Goal: Complete application form

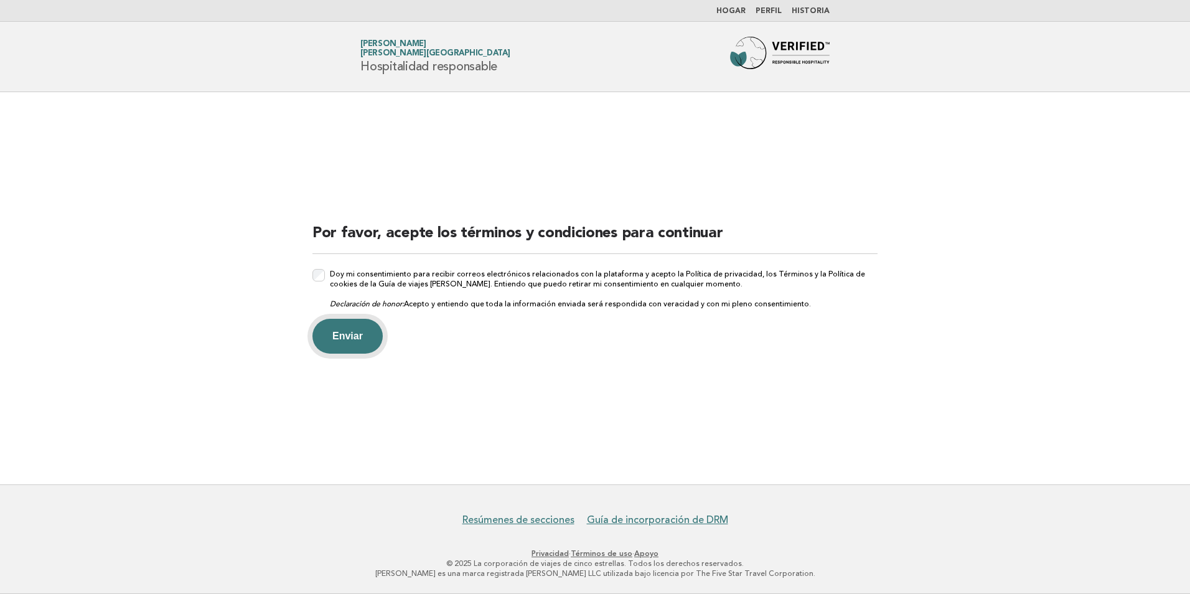
click at [360, 339] on button "Enviar" at bounding box center [348, 336] width 70 height 35
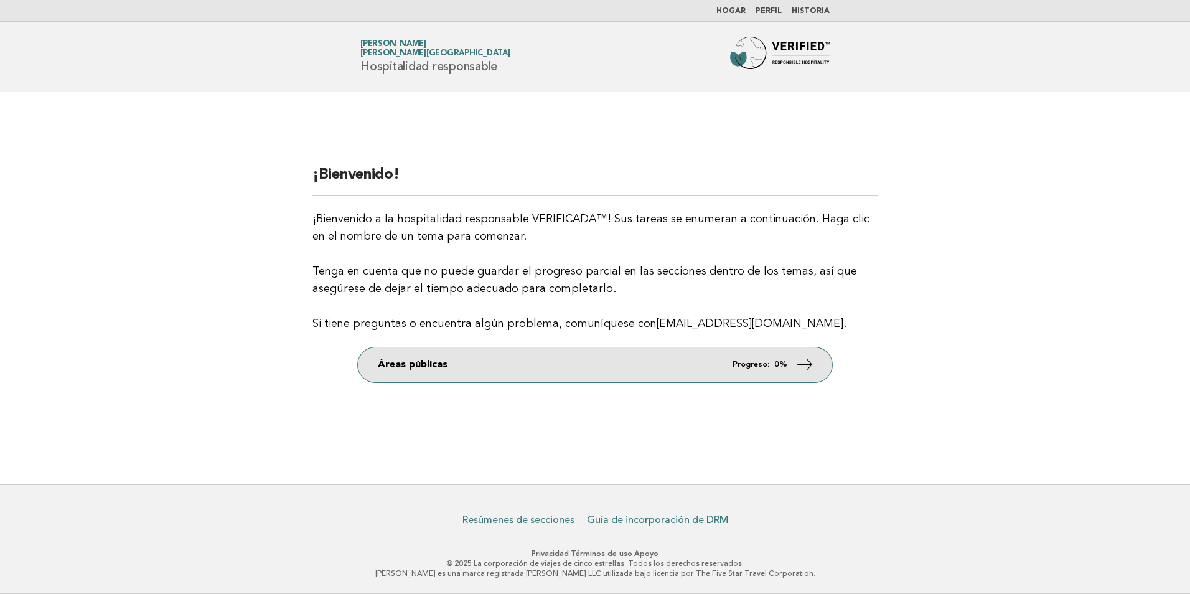
click at [670, 374] on link "Áreas públicas Progreso: 0%" at bounding box center [595, 364] width 474 height 35
click at [801, 367] on icon at bounding box center [805, 364] width 18 height 18
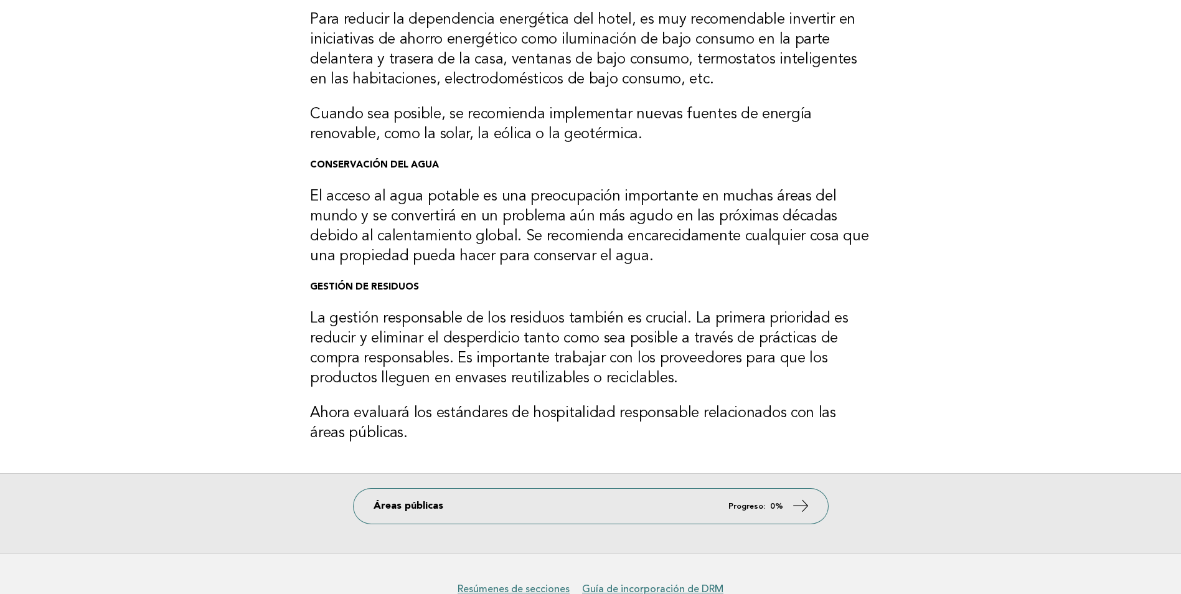
scroll to position [187, 0]
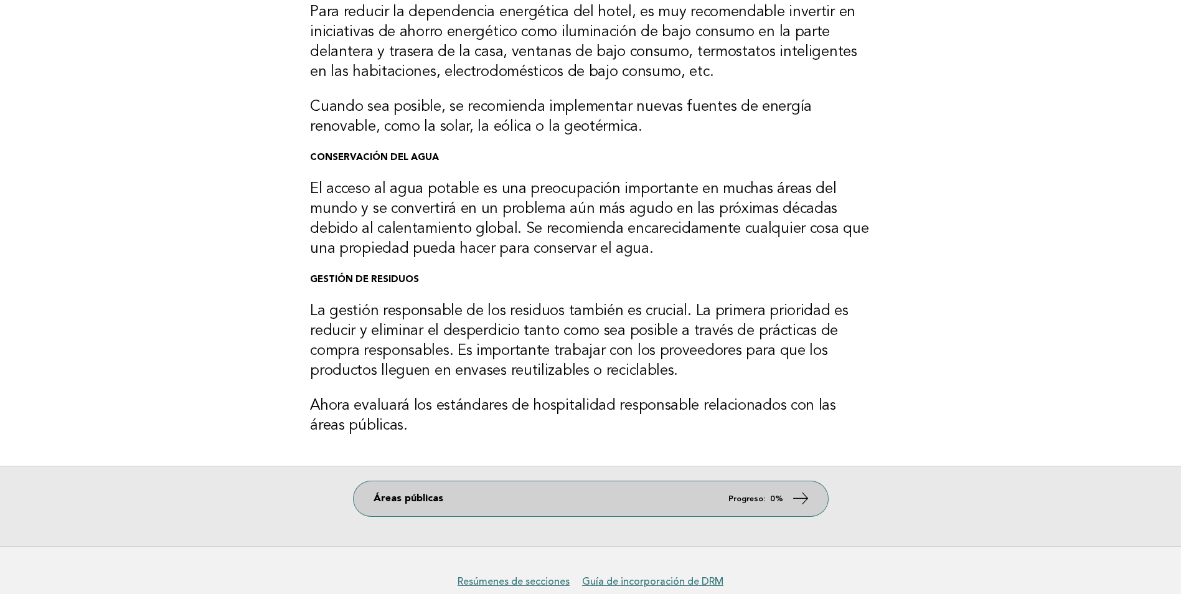
click at [806, 500] on icon at bounding box center [800, 498] width 18 height 18
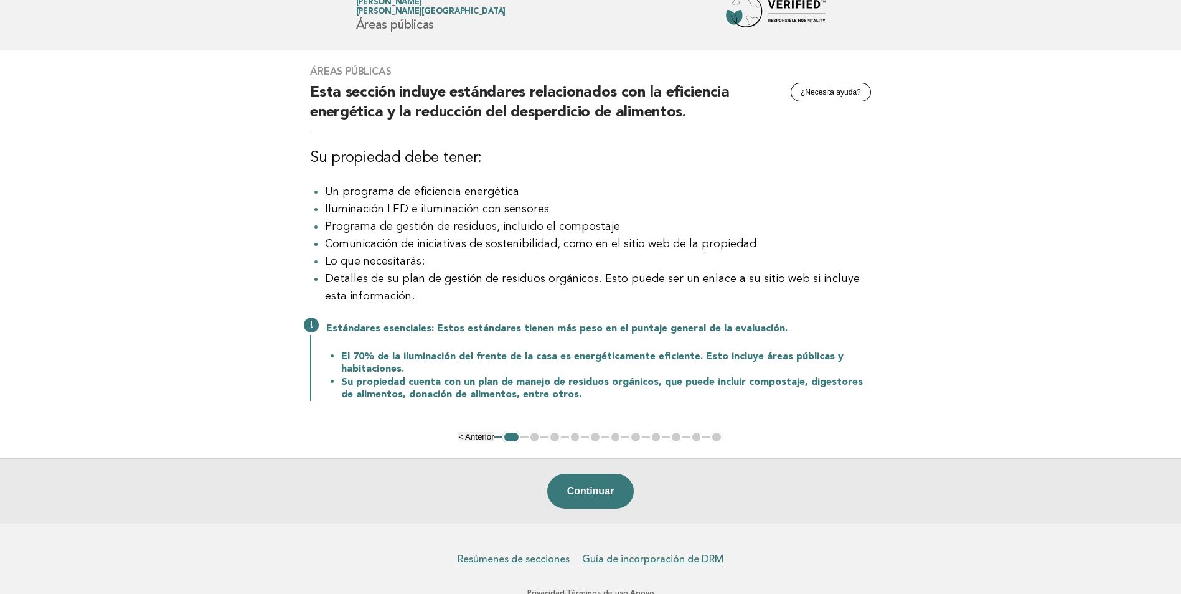
scroll to position [62, 0]
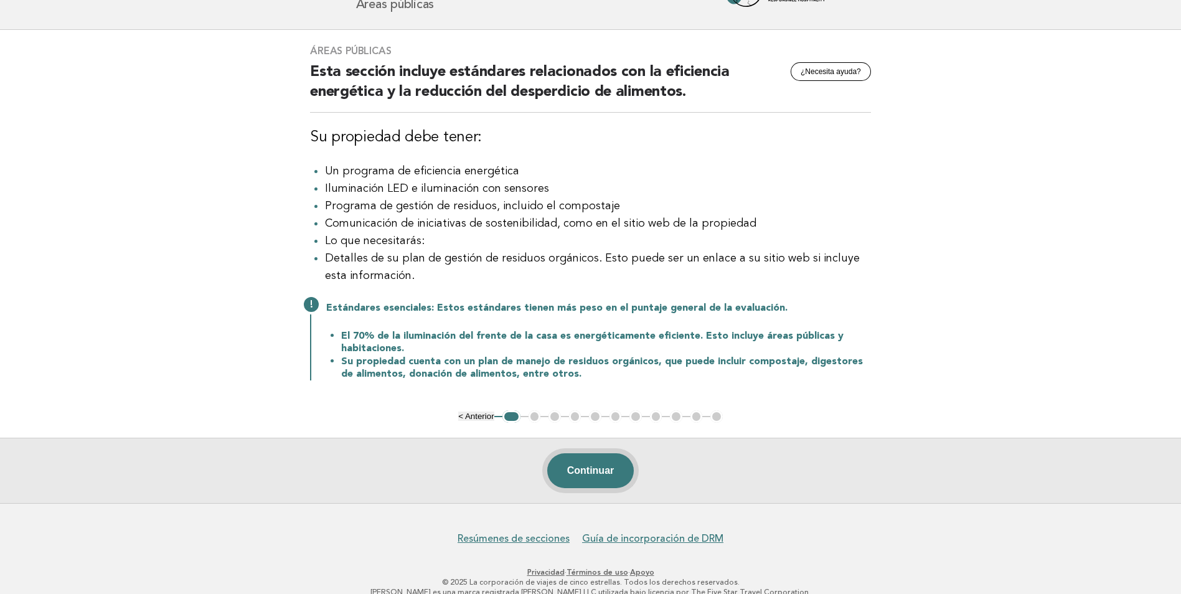
click at [608, 479] on button "Continuar" at bounding box center [590, 470] width 87 height 35
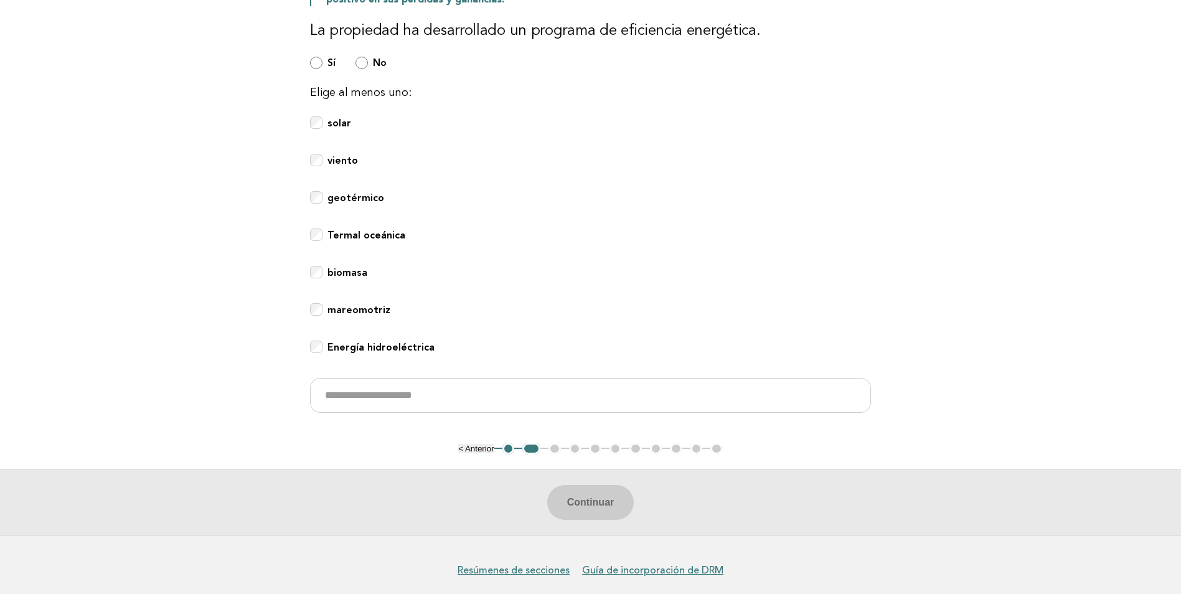
scroll to position [412, 0]
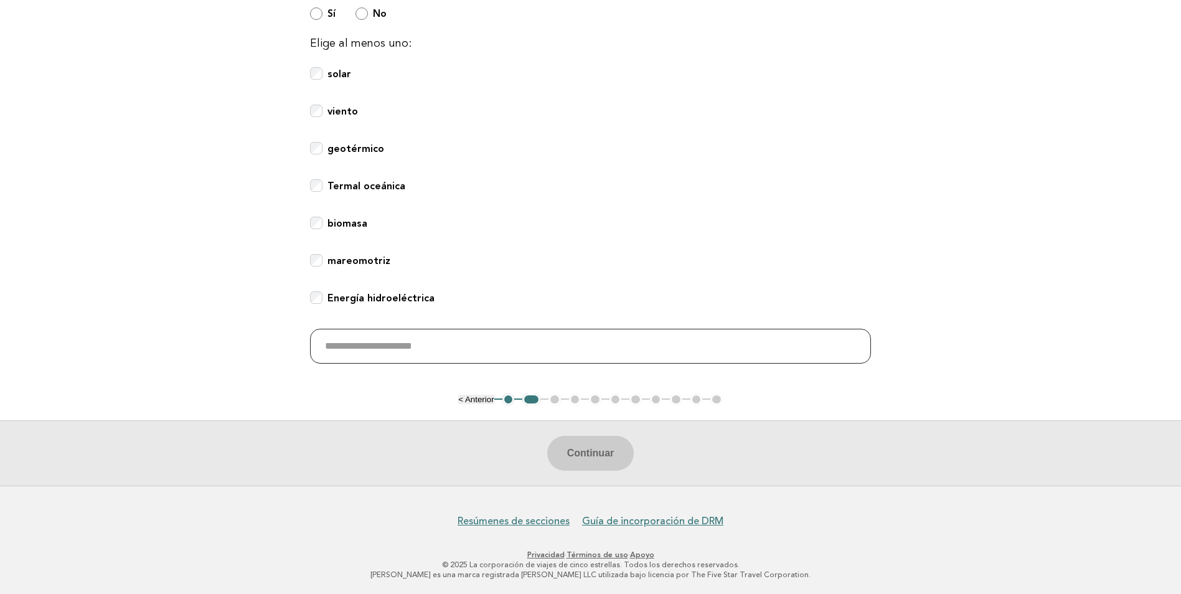
click at [456, 347] on input "text" at bounding box center [590, 346] width 561 height 35
click at [614, 237] on div "biomasa" at bounding box center [590, 230] width 561 height 27
click at [869, 187] on div "Termal oceánica" at bounding box center [590, 192] width 561 height 27
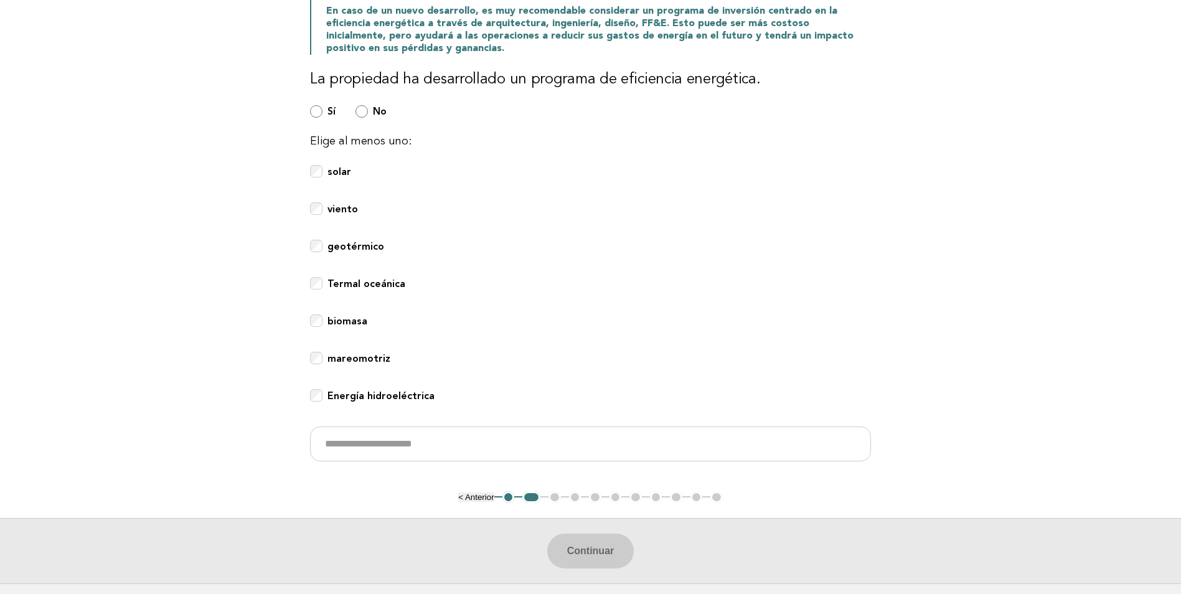
scroll to position [349, 0]
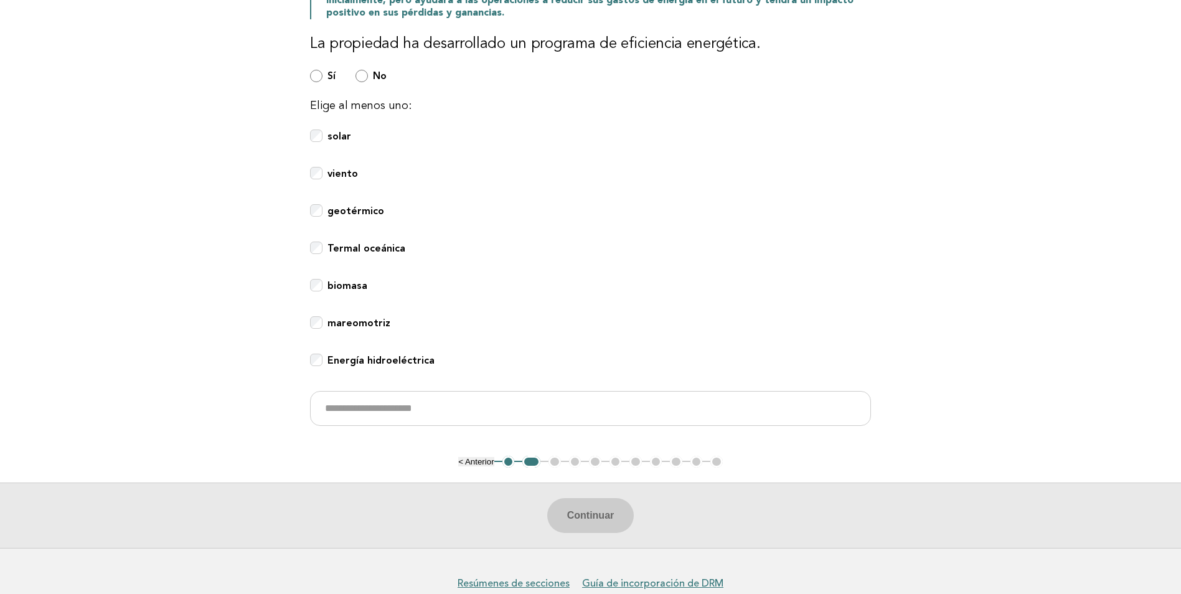
click at [619, 522] on div "Continuar" at bounding box center [590, 514] width 1181 height 65
click at [604, 515] on div "Continuar" at bounding box center [590, 514] width 1181 height 65
click at [589, 522] on button "Continuar" at bounding box center [590, 515] width 87 height 35
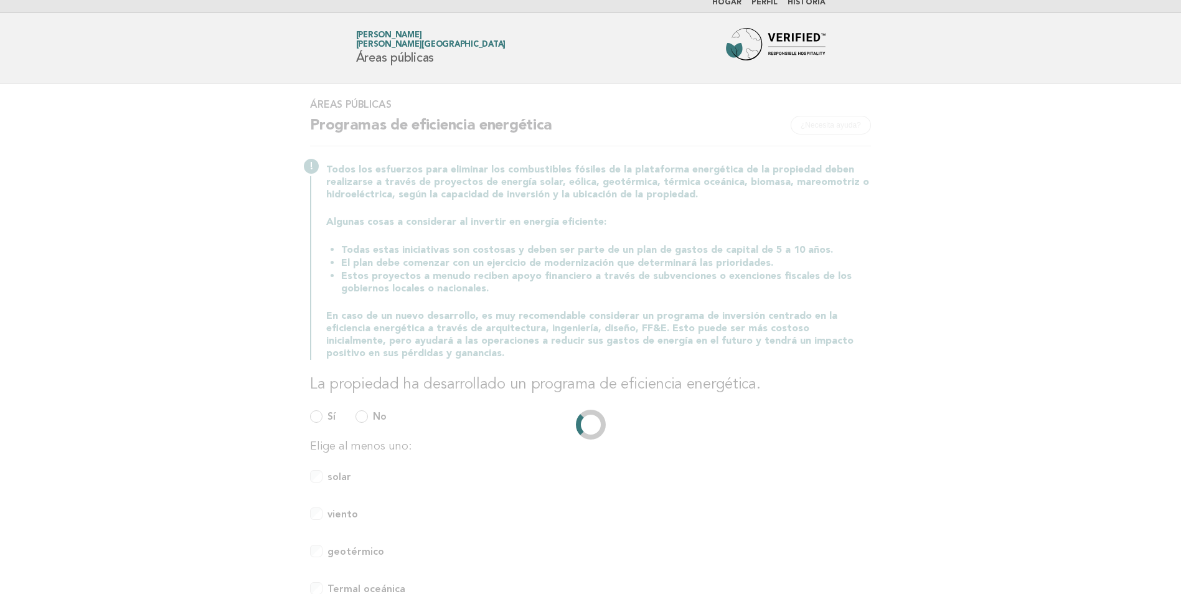
scroll to position [0, 0]
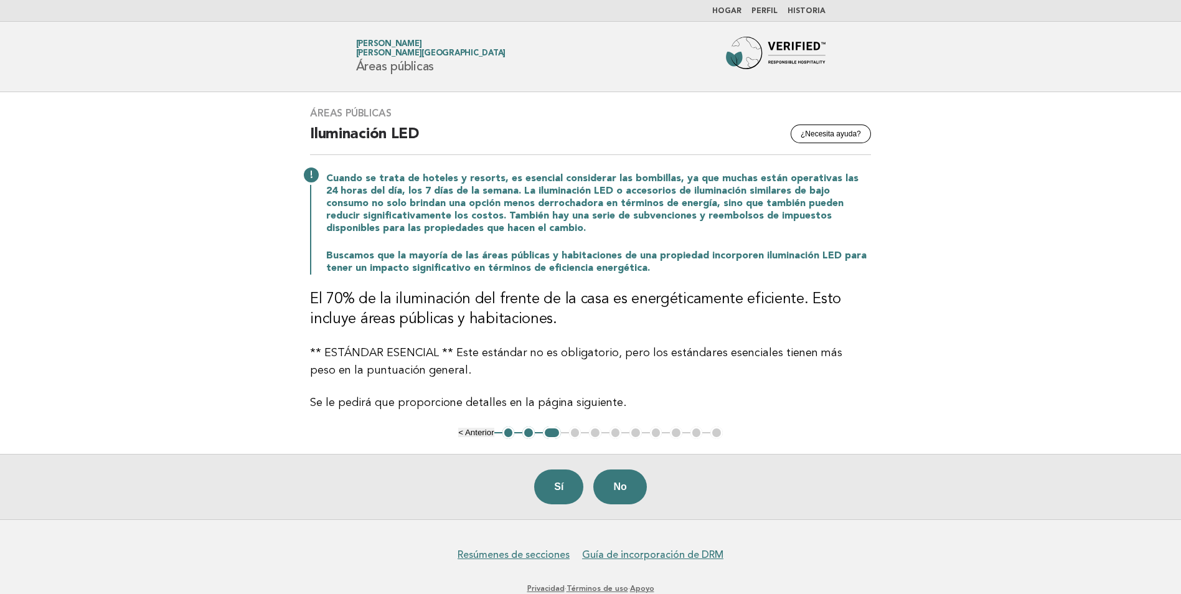
click at [529, 436] on button "2" at bounding box center [528, 432] width 12 height 12
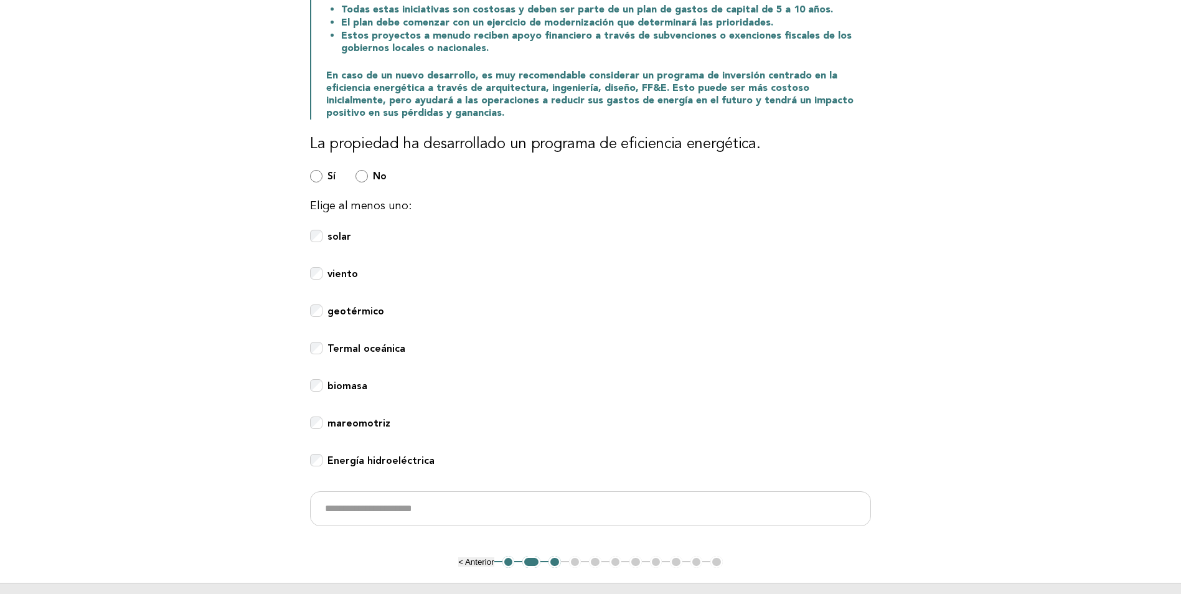
scroll to position [374, 0]
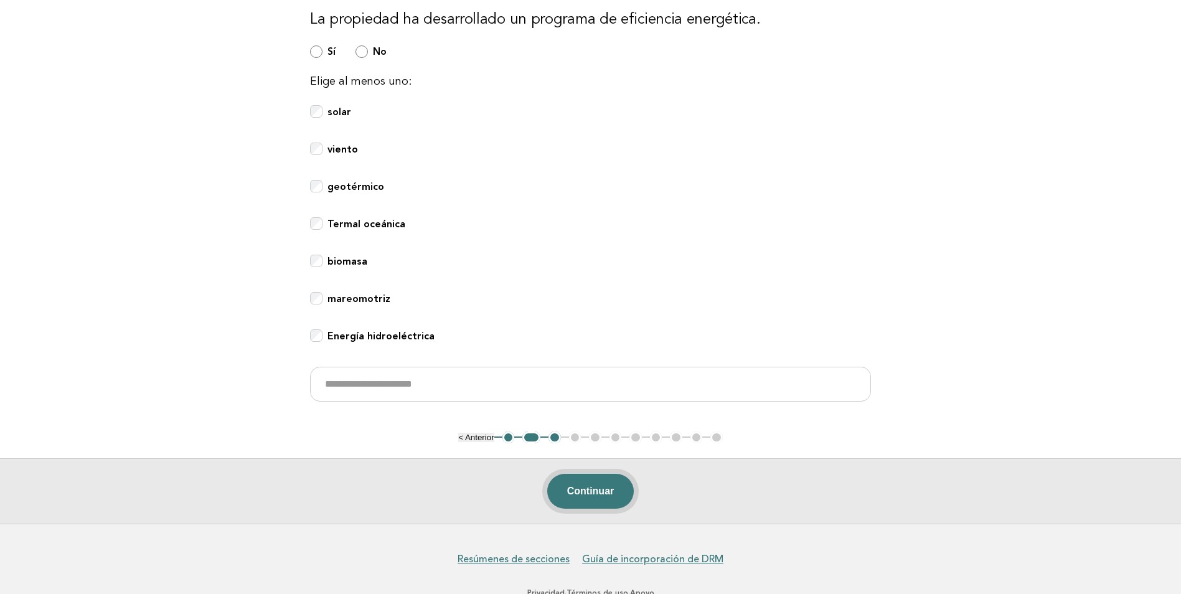
click at [598, 492] on button "Continuar" at bounding box center [590, 491] width 87 height 35
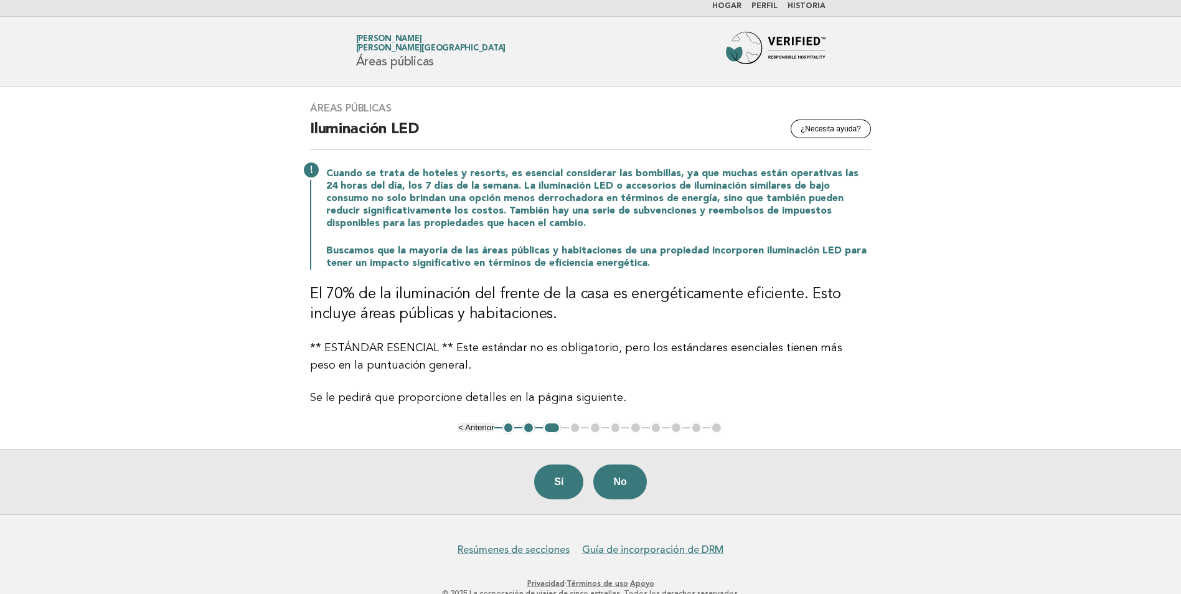
scroll to position [34, 0]
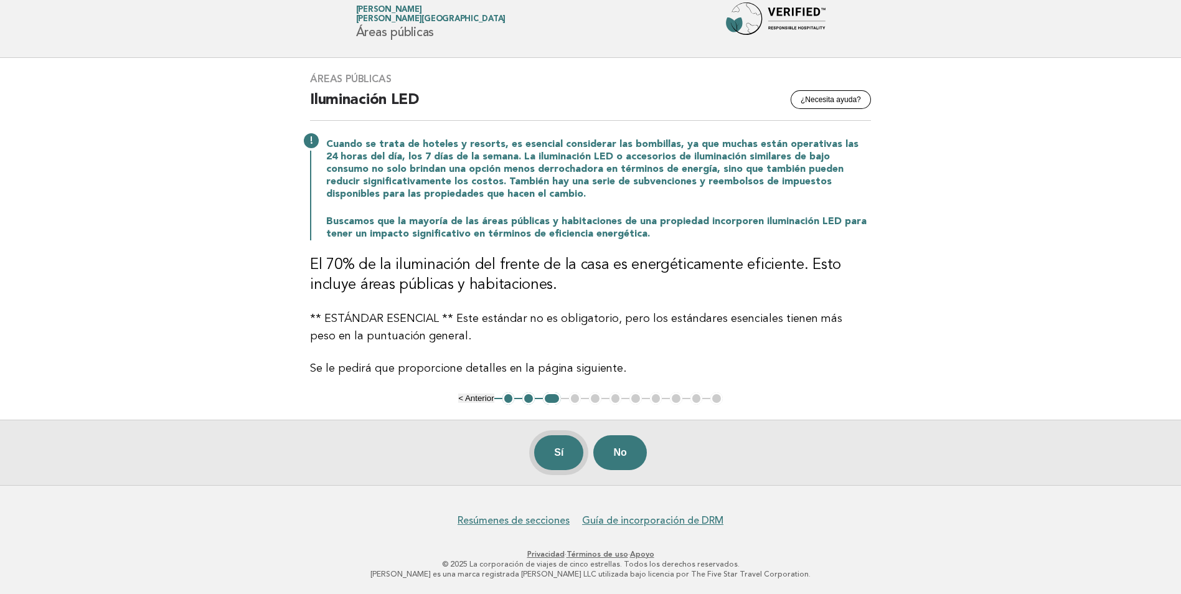
click at [561, 447] on button "Sí" at bounding box center [558, 452] width 49 height 35
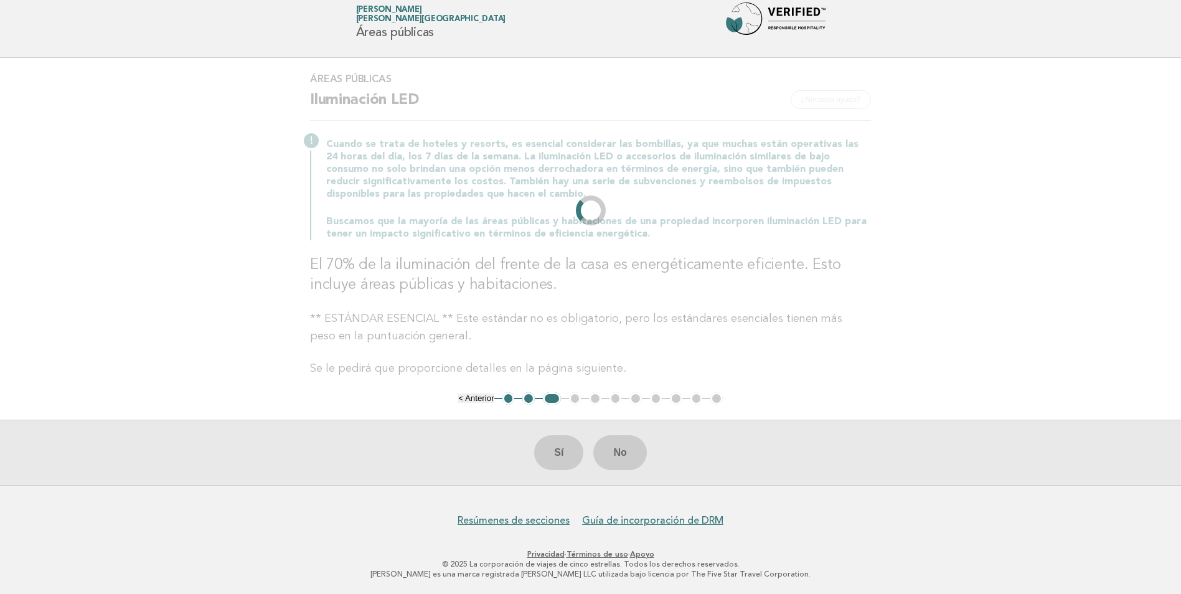
scroll to position [0, 0]
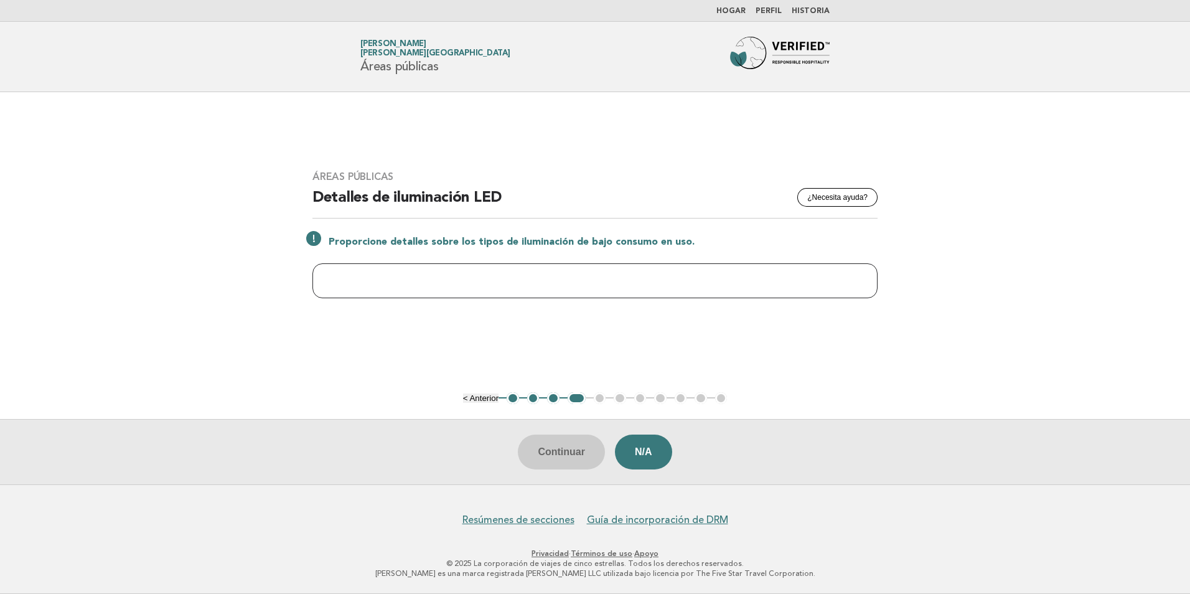
click at [552, 277] on input "text" at bounding box center [595, 280] width 565 height 35
click at [675, 280] on input "text" at bounding box center [595, 280] width 565 height 35
click at [595, 325] on div "Áreas públicas ¿Necesita ayuda? Detalles de iluminación LED Proporcione detalle…" at bounding box center [595, 242] width 595 height 172
drag, startPoint x: 351, startPoint y: 285, endPoint x: 313, endPoint y: 292, distance: 38.7
click at [313, 292] on input "*******" at bounding box center [595, 280] width 565 height 35
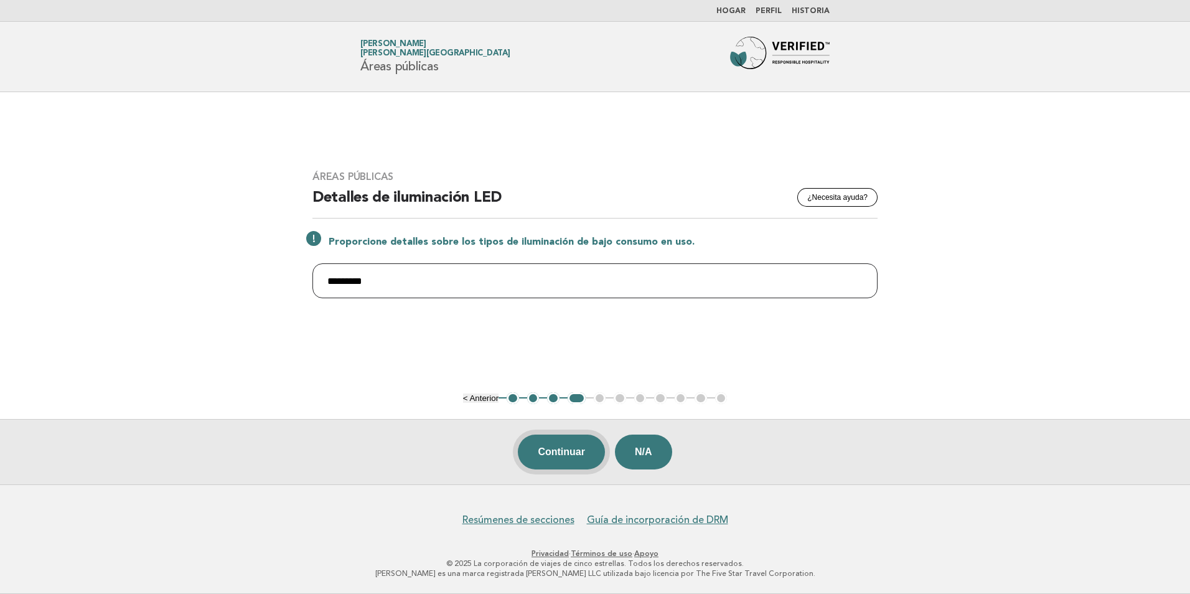
type input "*********"
click at [573, 458] on button "Continuar" at bounding box center [561, 452] width 87 height 35
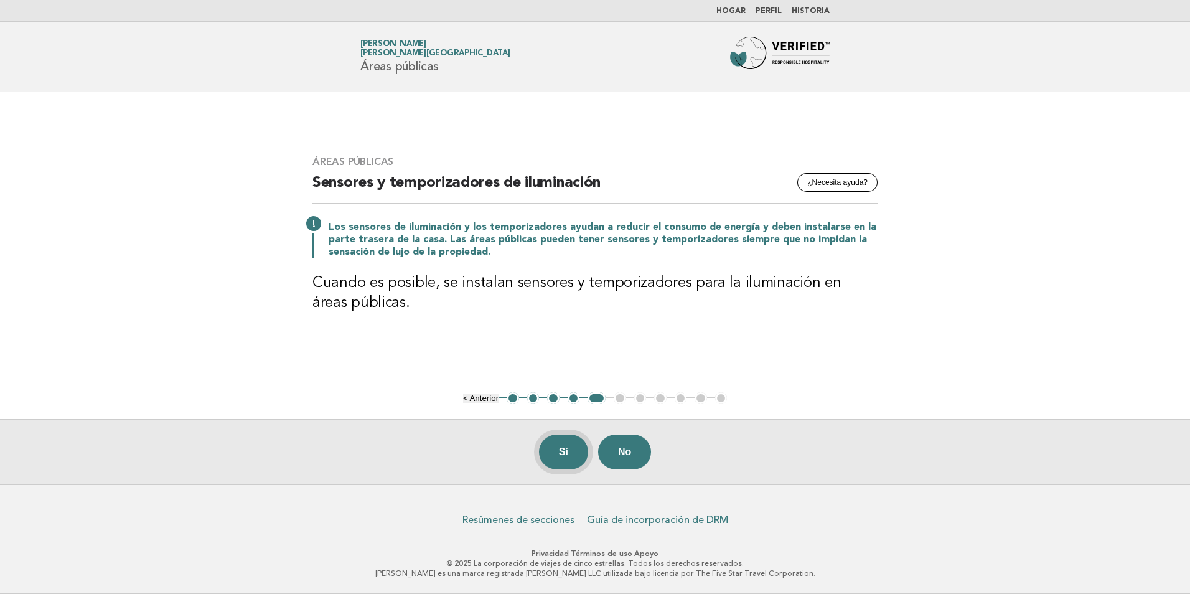
click at [569, 446] on button "Sí" at bounding box center [563, 452] width 49 height 35
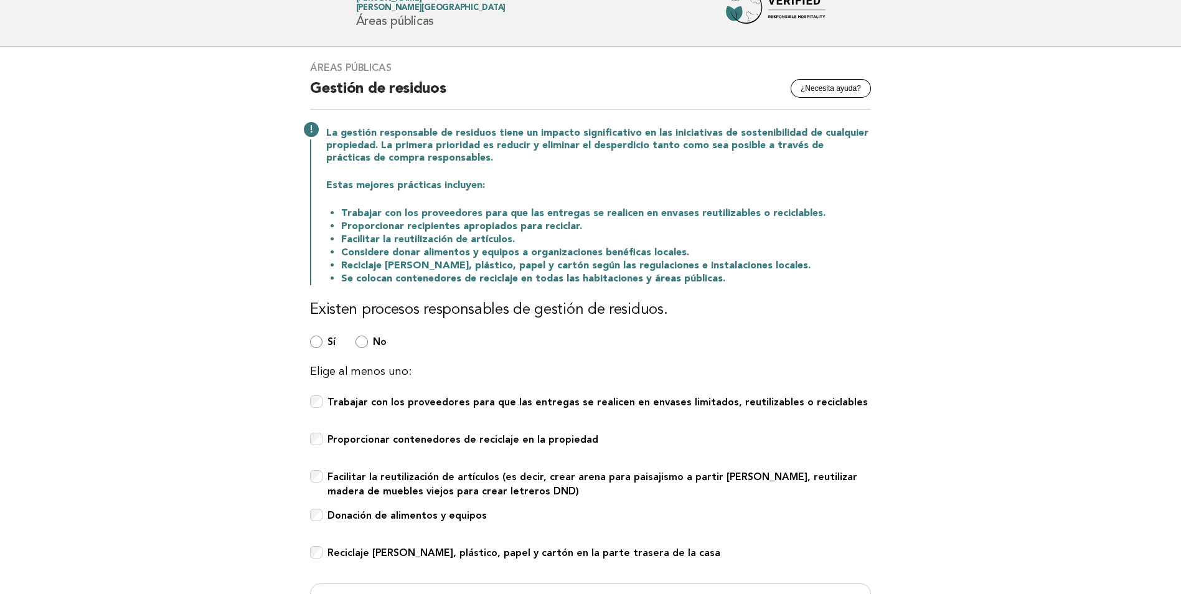
scroll to position [249, 0]
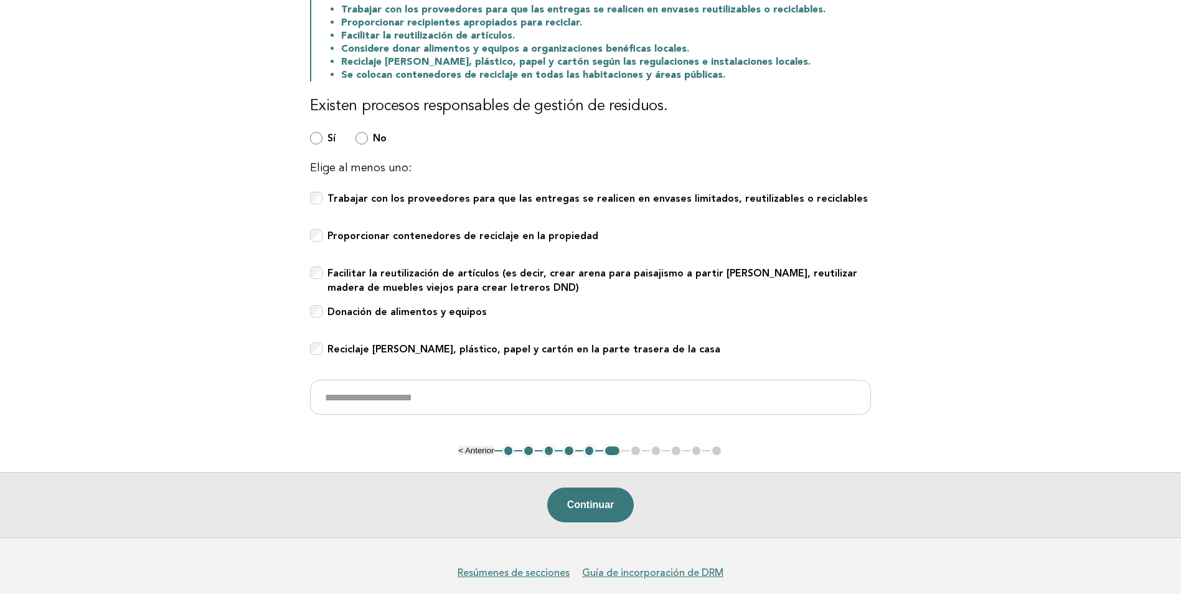
click at [603, 501] on button "Continuar" at bounding box center [590, 504] width 87 height 35
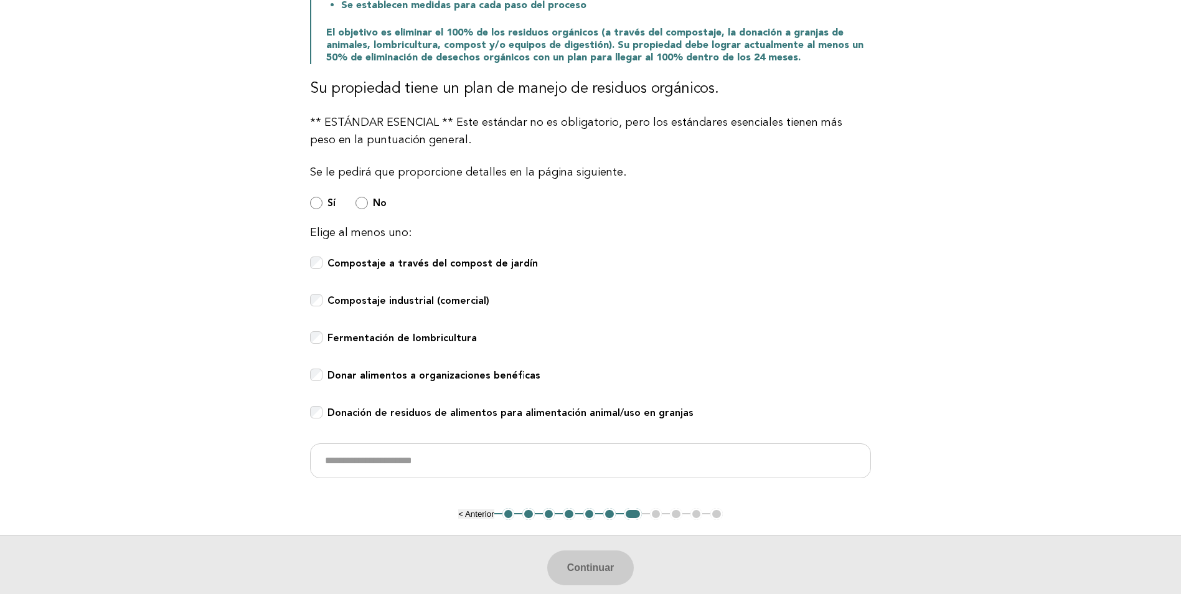
scroll to position [374, 0]
click at [376, 301] on b "Compostaje industrial (comercial)" at bounding box center [408, 300] width 162 height 12
click at [375, 372] on b "Donar alimentos a organizaciones benéficas" at bounding box center [433, 375] width 213 height 12
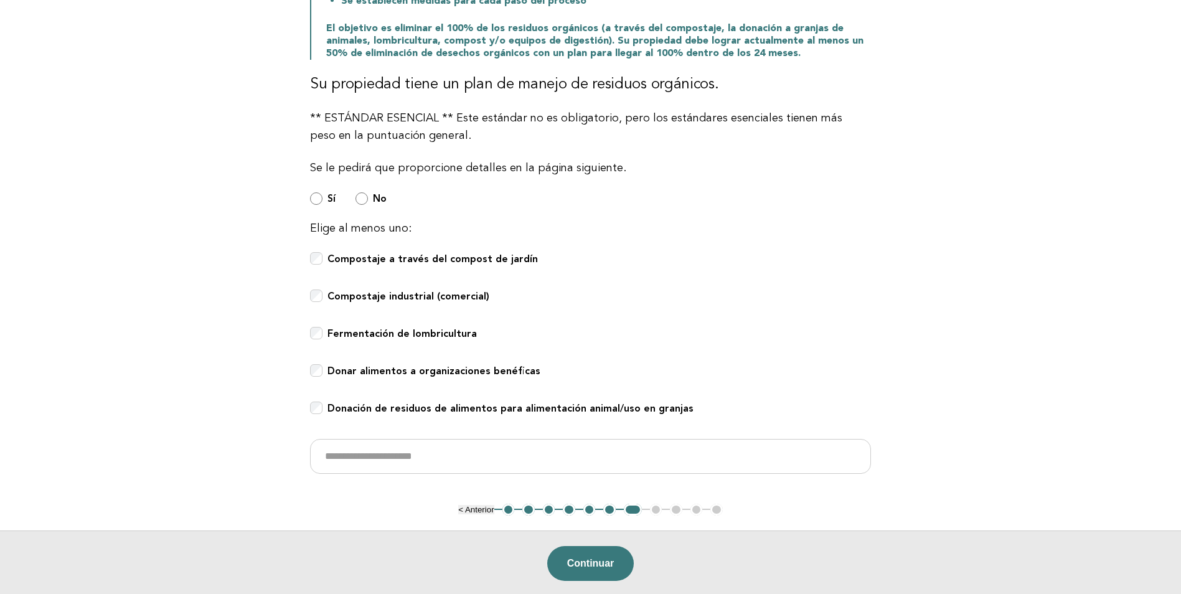
scroll to position [436, 0]
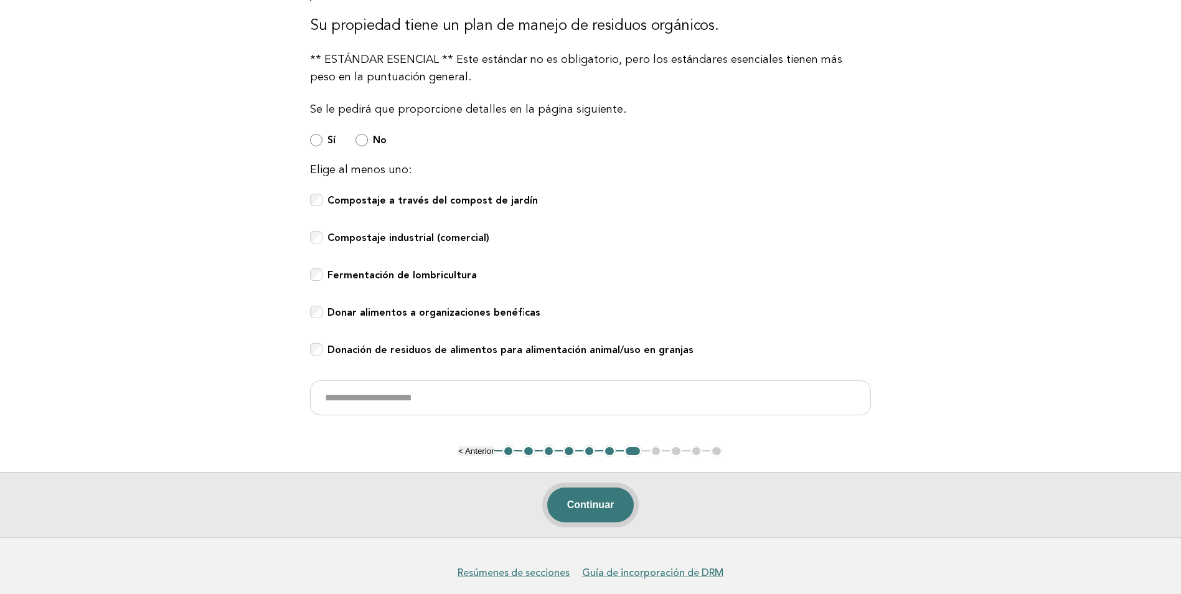
click at [617, 509] on button "Continuar" at bounding box center [590, 504] width 87 height 35
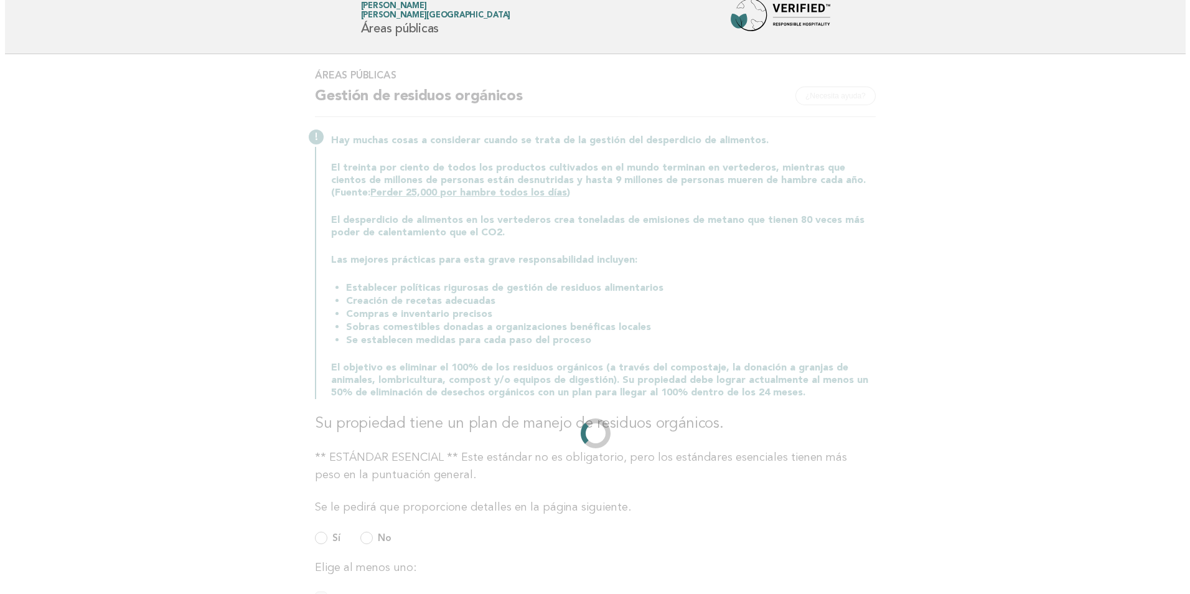
scroll to position [0, 0]
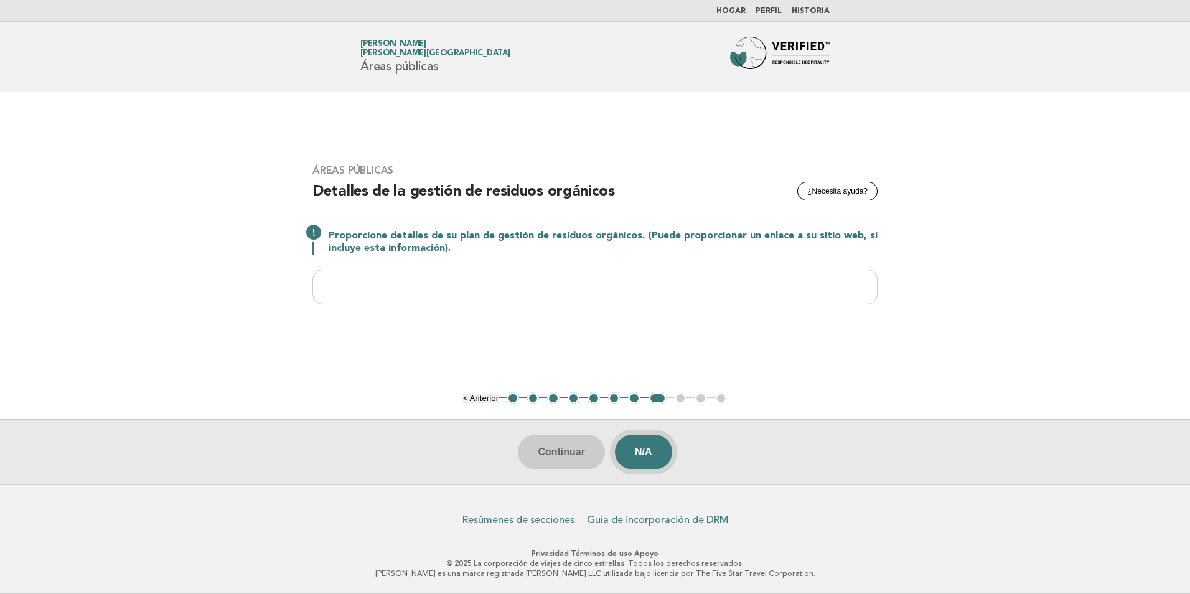
click at [657, 456] on button "N/A" at bounding box center [643, 452] width 57 height 35
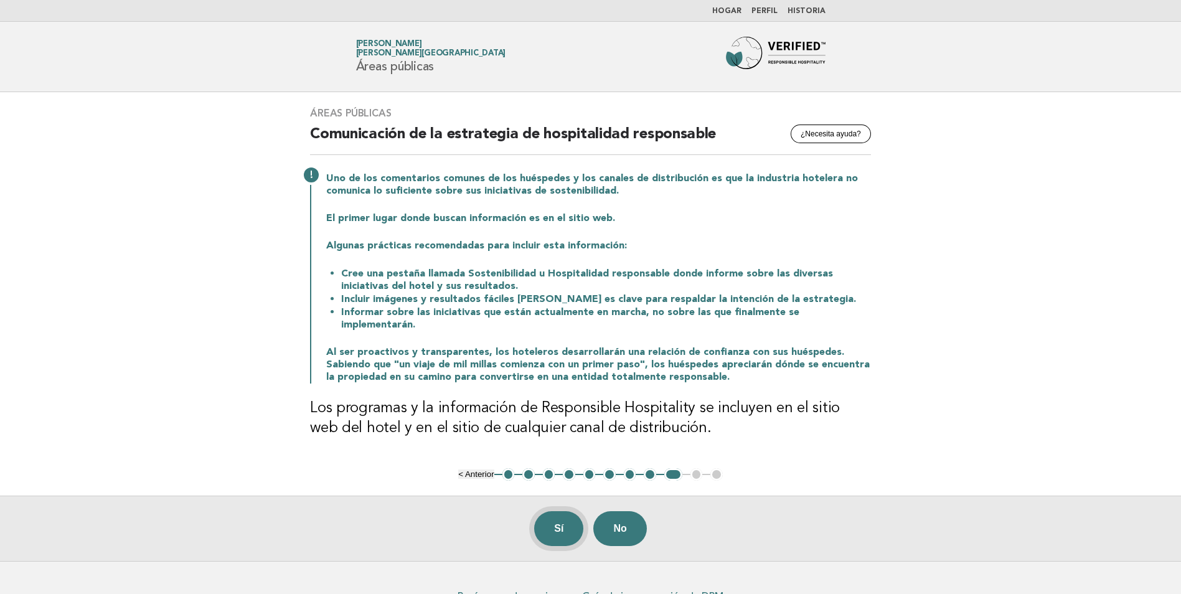
click at [565, 511] on button "Sí" at bounding box center [558, 528] width 49 height 35
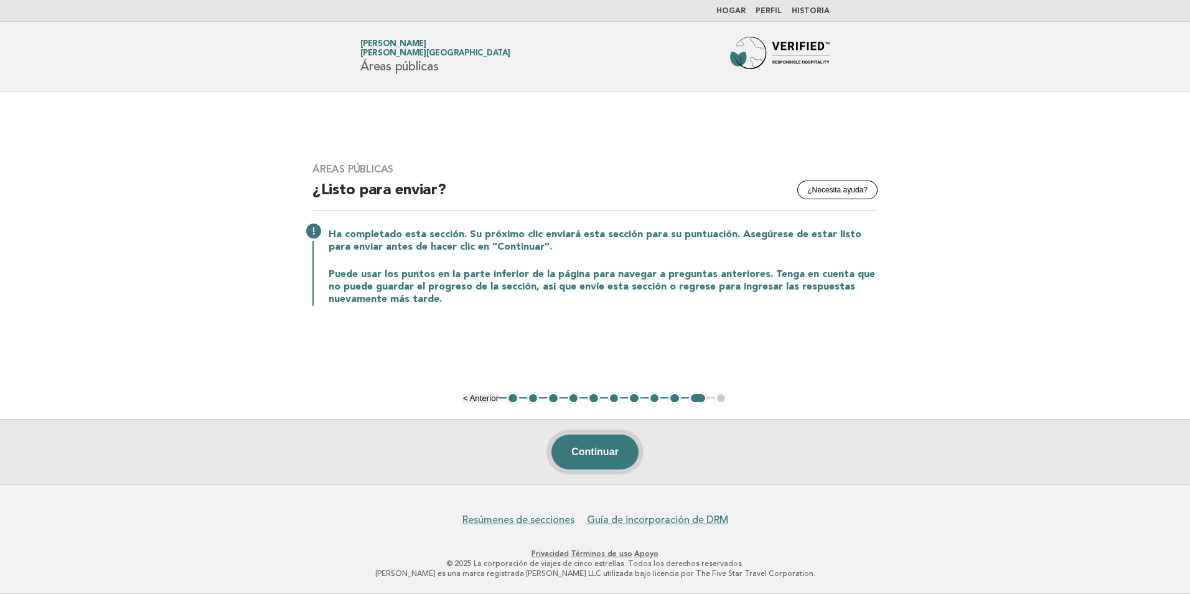
click at [618, 448] on button "Continuar" at bounding box center [595, 452] width 87 height 35
